Goal: Task Accomplishment & Management: Manage account settings

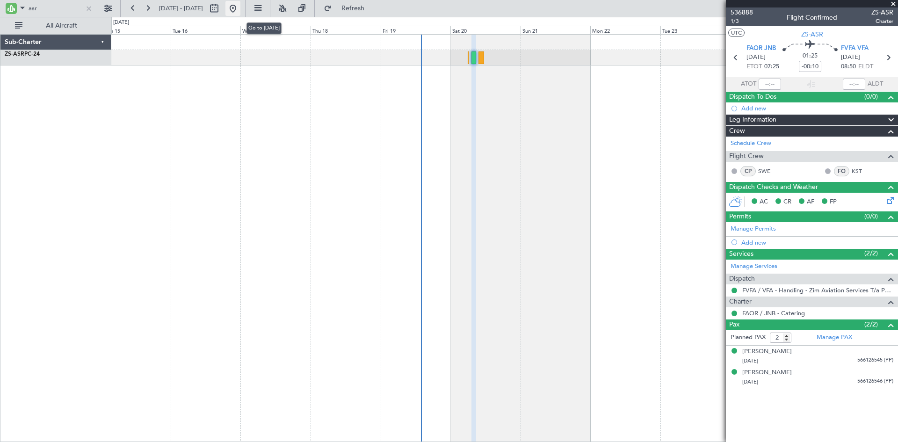
click at [240, 12] on button at bounding box center [232, 8] width 15 height 15
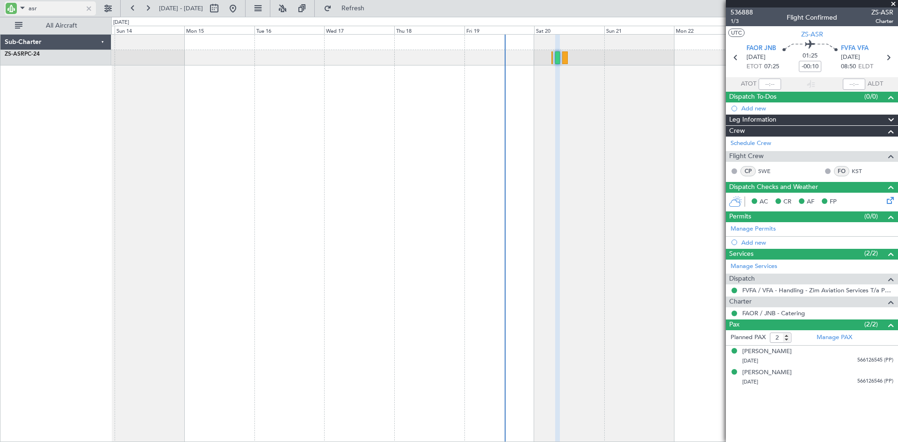
click at [85, 8] on div at bounding box center [89, 8] width 10 height 10
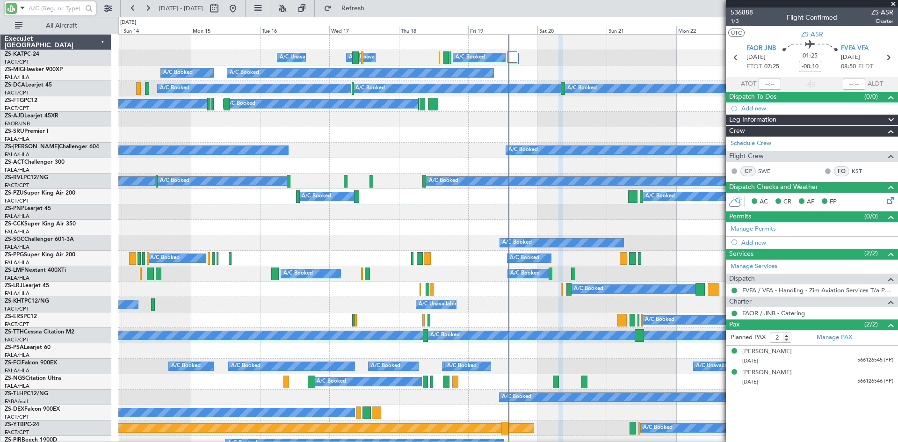
click at [549, 63] on div "A/C Unavailable A/C Unavailable A/C Booked A/C Booked" at bounding box center [507, 57] width 779 height 15
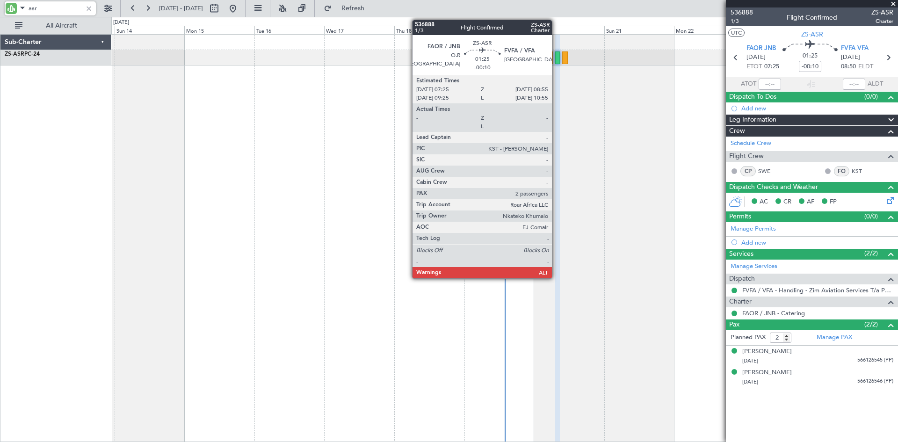
click at [556, 57] on div at bounding box center [557, 57] width 5 height 13
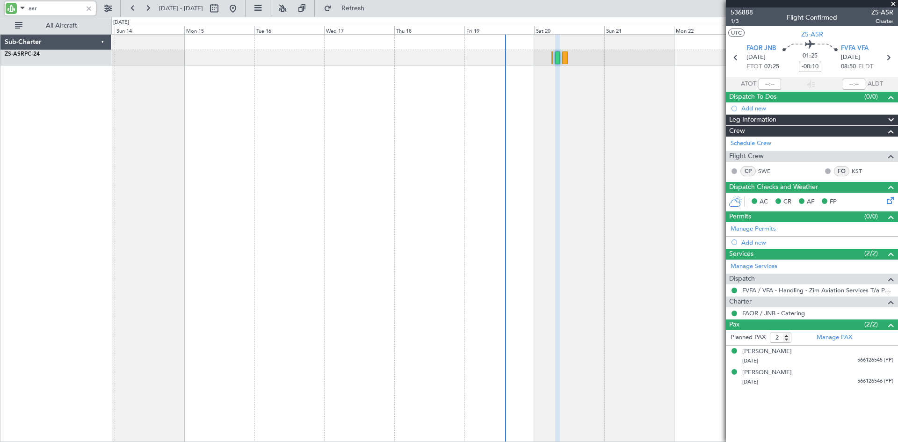
click at [68, 7] on input "asr" at bounding box center [56, 8] width 54 height 14
type input "a"
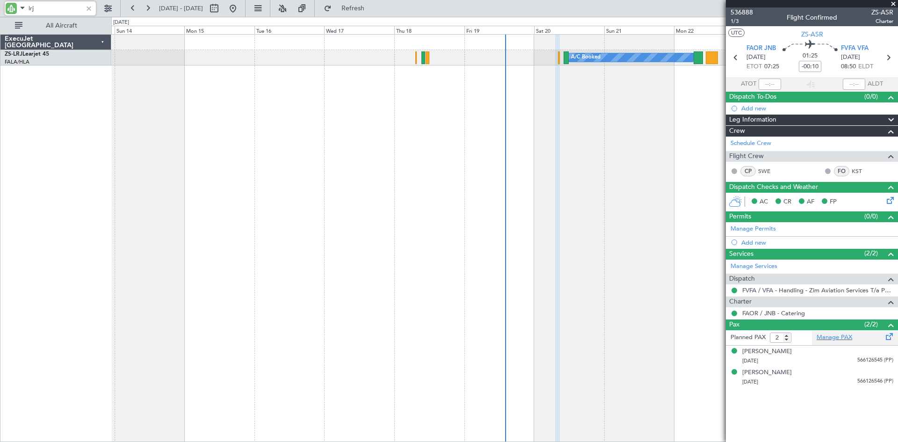
type input "lrj"
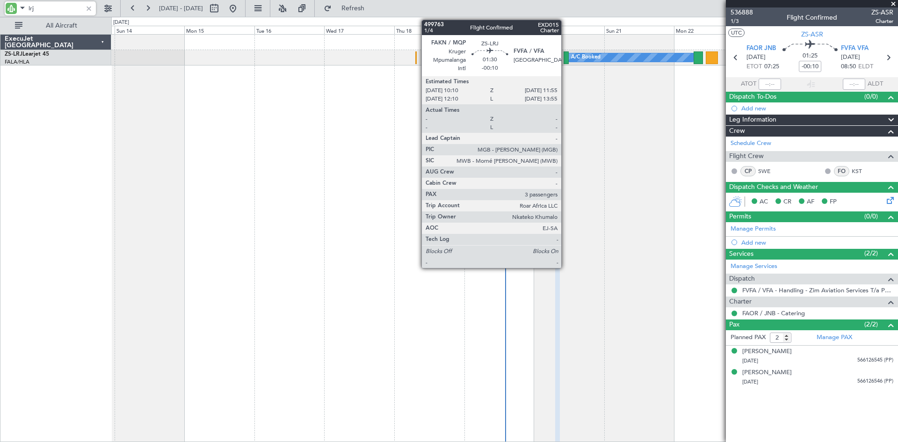
click at [565, 59] on div at bounding box center [566, 57] width 5 height 13
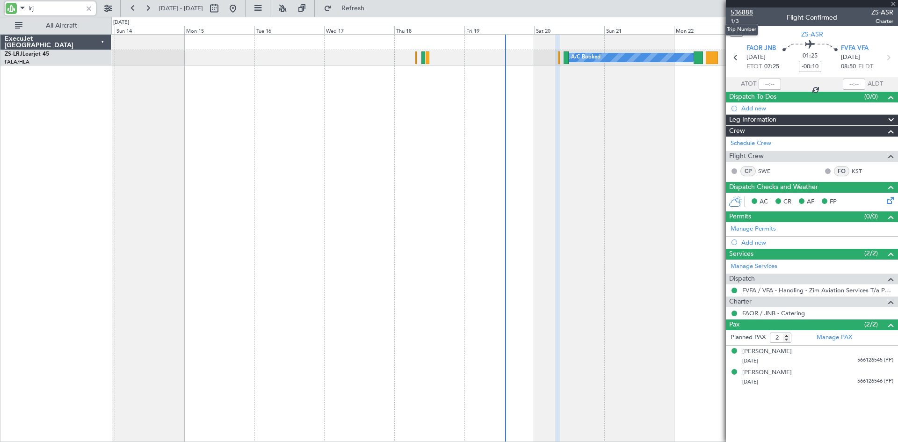
type input "3"
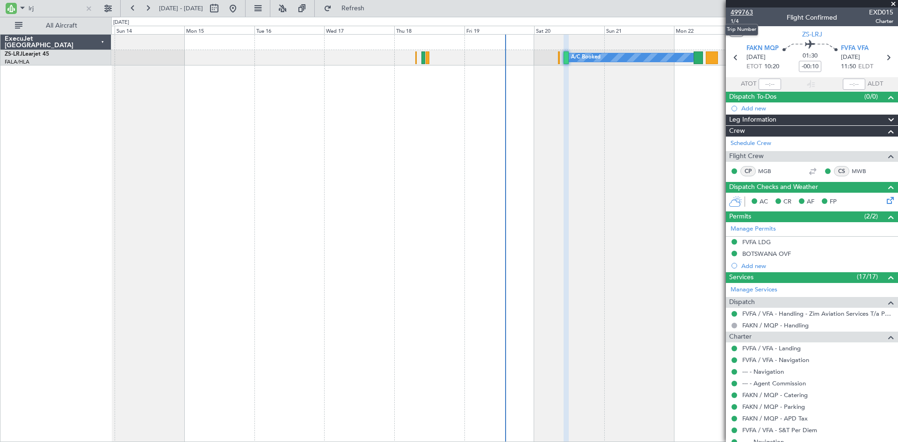
click at [746, 10] on span "499763" at bounding box center [742, 12] width 22 height 10
click at [87, 8] on div at bounding box center [89, 8] width 10 height 10
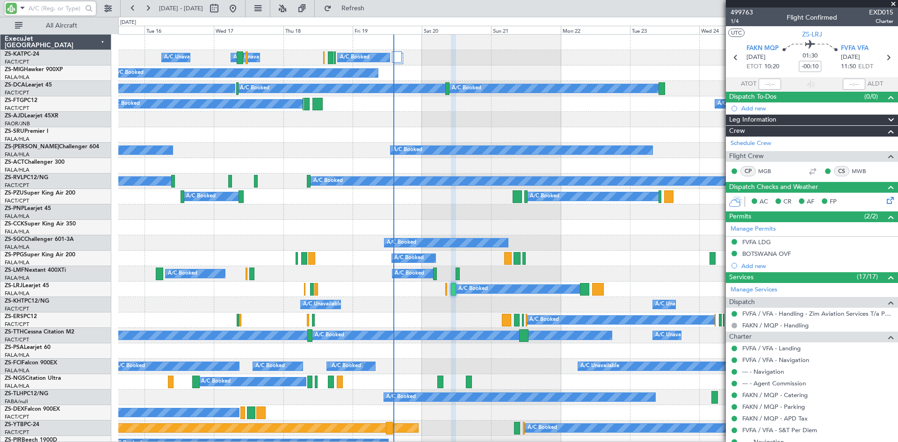
click at [66, 7] on input "text" at bounding box center [56, 8] width 54 height 14
type input "sla"
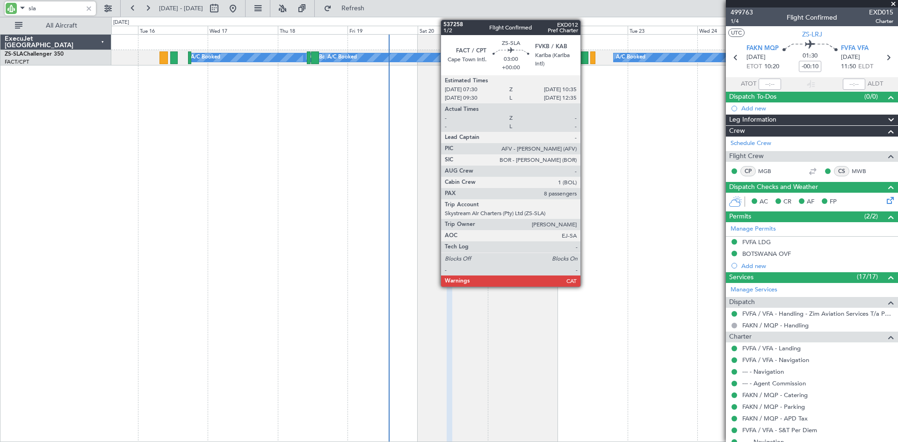
click at [584, 58] on div at bounding box center [583, 57] width 9 height 13
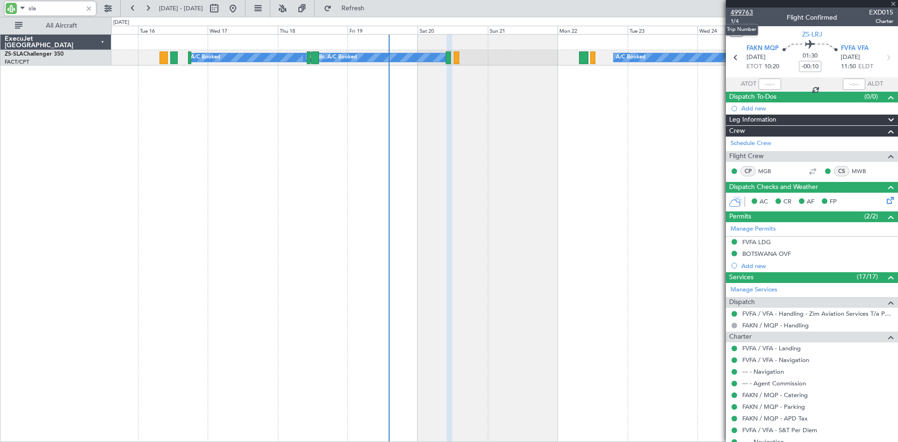
type input "8"
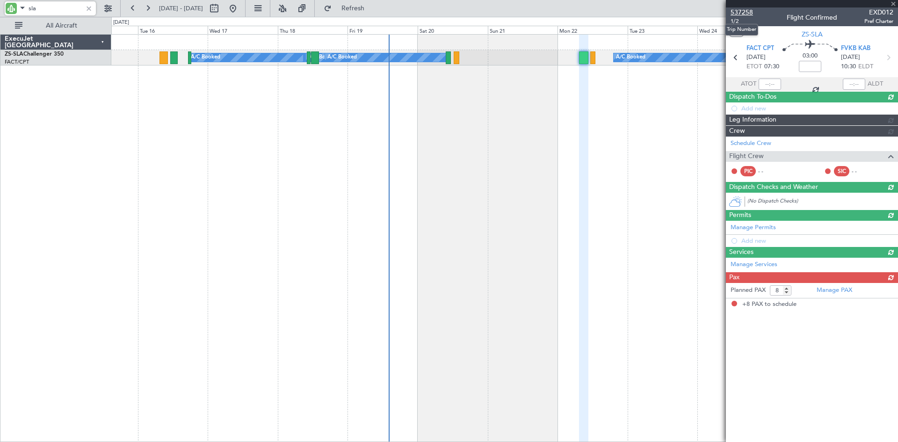
type input "sla"
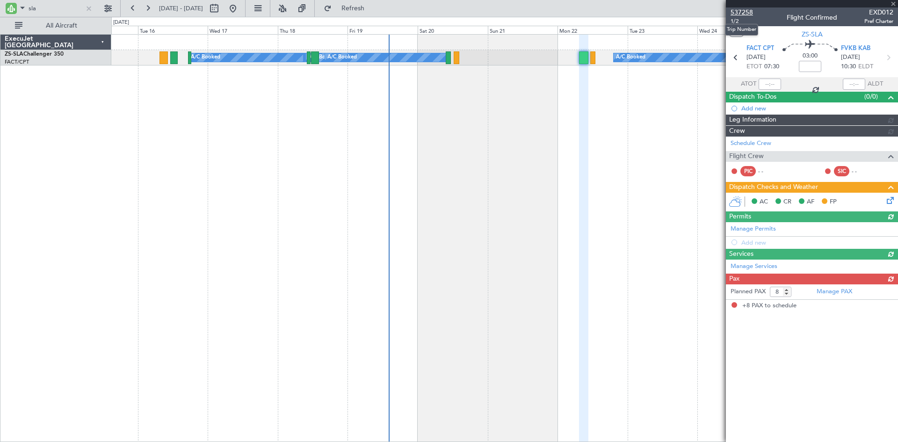
click at [746, 12] on span "537258" at bounding box center [742, 12] width 22 height 10
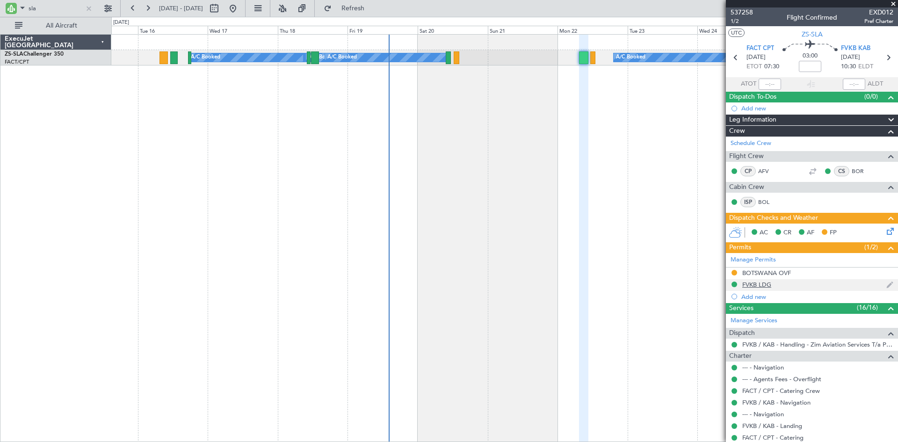
click at [761, 286] on div "FVKB LDG" at bounding box center [756, 285] width 29 height 8
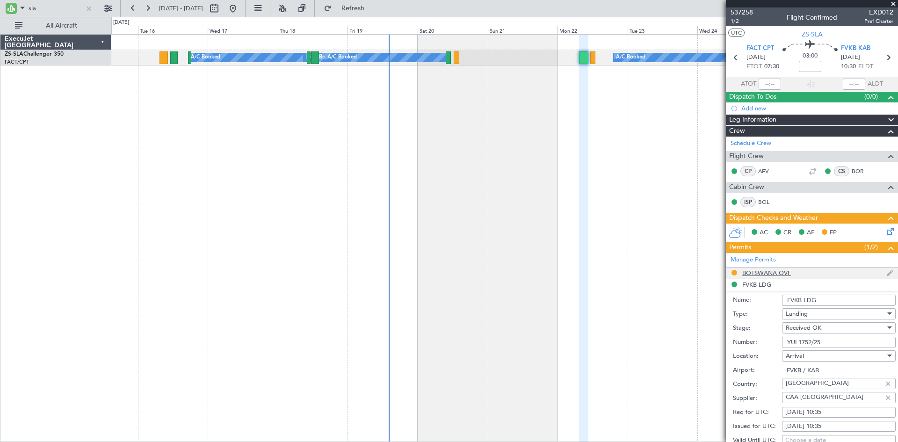
click at [747, 272] on div "BOTSWANA OVF" at bounding box center [766, 273] width 49 height 8
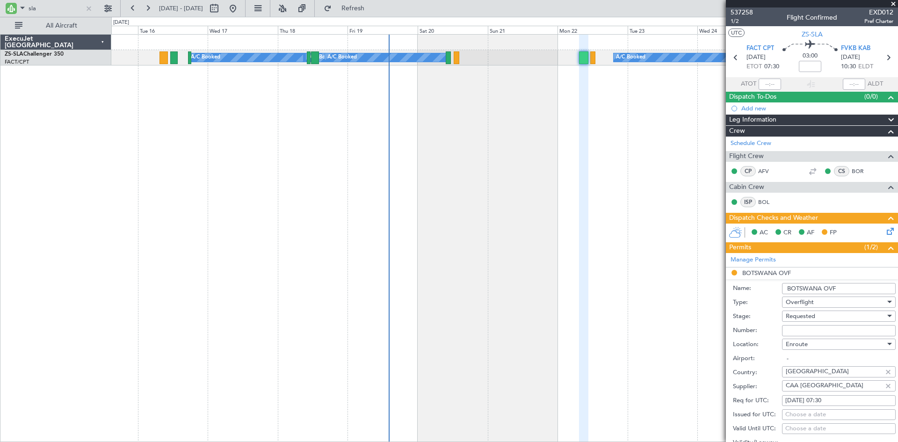
click at [895, 3] on span at bounding box center [893, 4] width 9 height 8
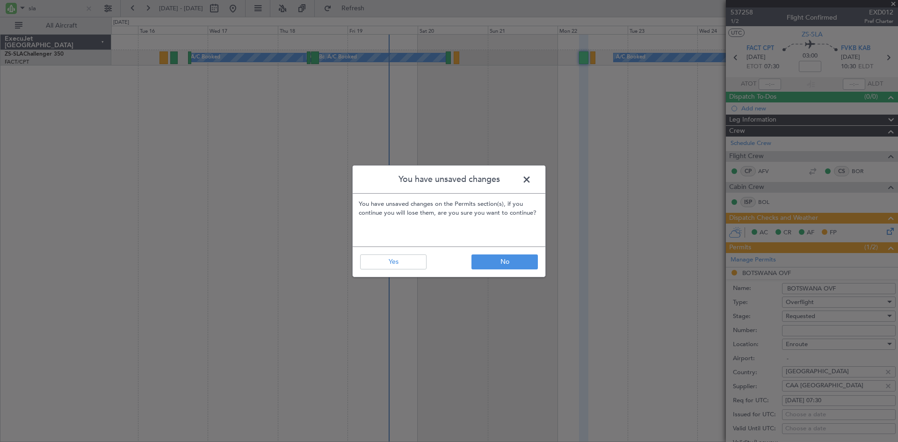
click at [531, 179] on span at bounding box center [531, 182] width 0 height 19
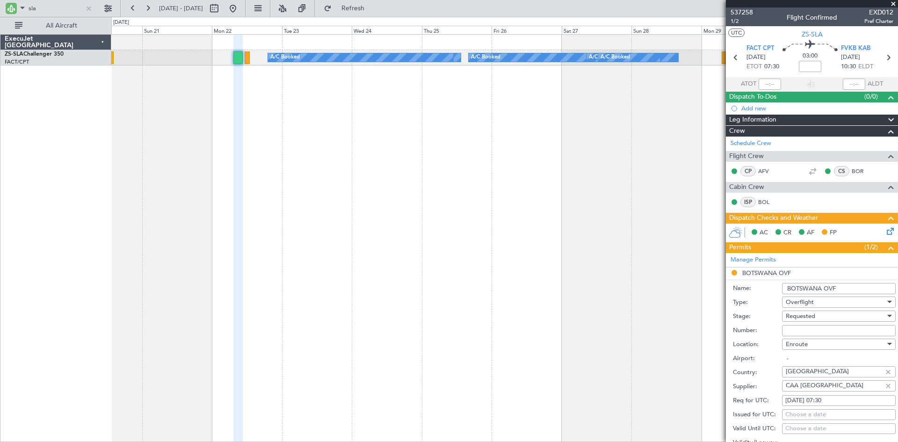
click at [266, 130] on div "A/C Booked A/C Booked A/C Booked A/C Booked A/C Booked A/C Booked A/C Booked A/…" at bounding box center [504, 238] width 787 height 408
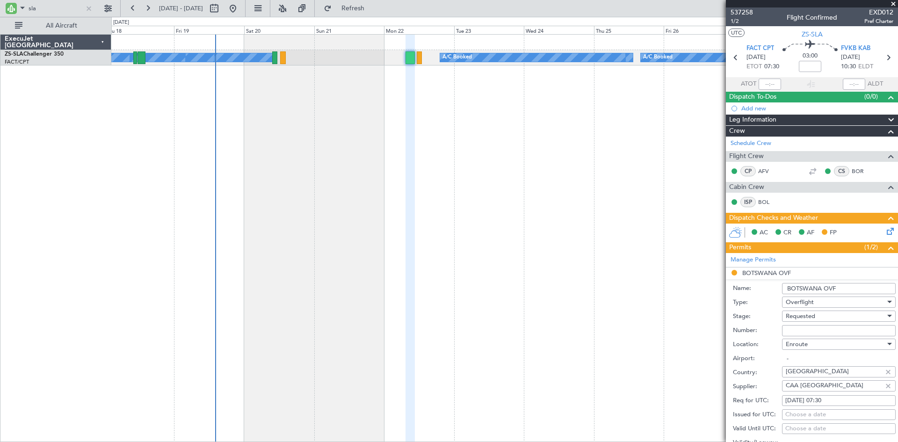
click at [489, 135] on div "A/C Booked A/C Booked A/C Booked A/C Booked A/C Booked A/C Booked A/C Booked A/…" at bounding box center [504, 238] width 787 height 408
